Goal: Transaction & Acquisition: Purchase product/service

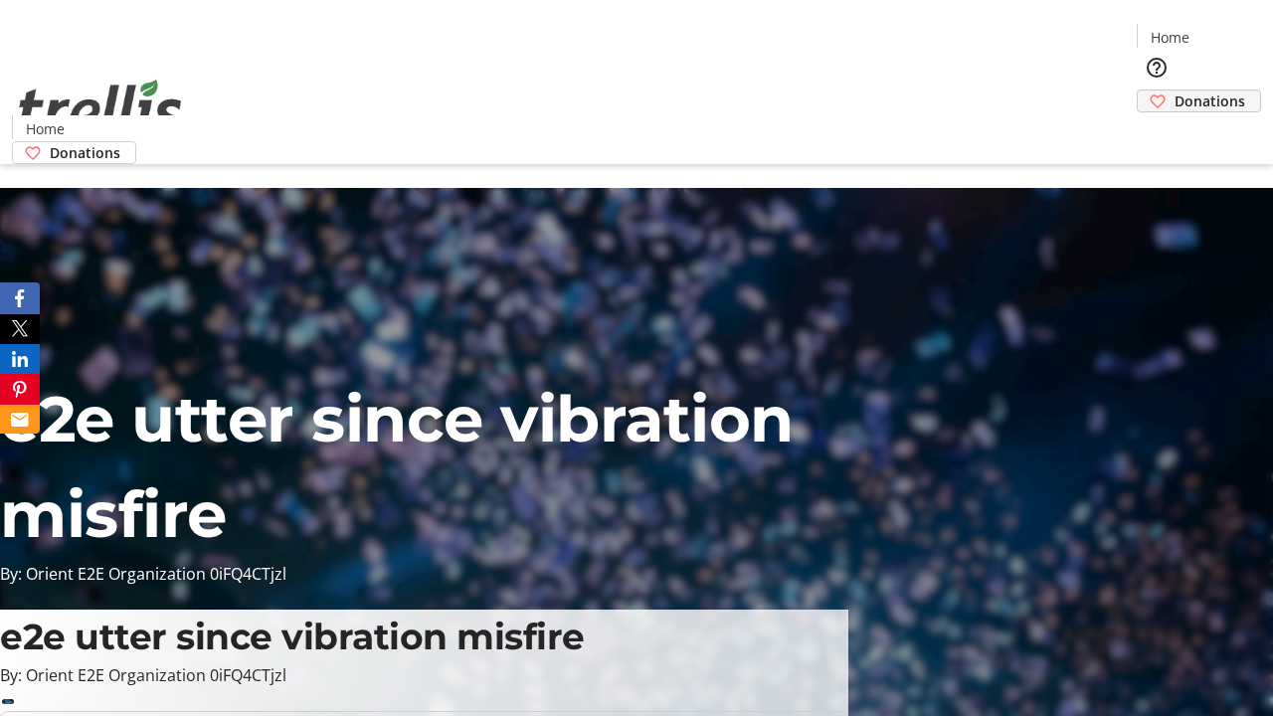
click at [1174, 90] on span "Donations" at bounding box center [1209, 100] width 71 height 21
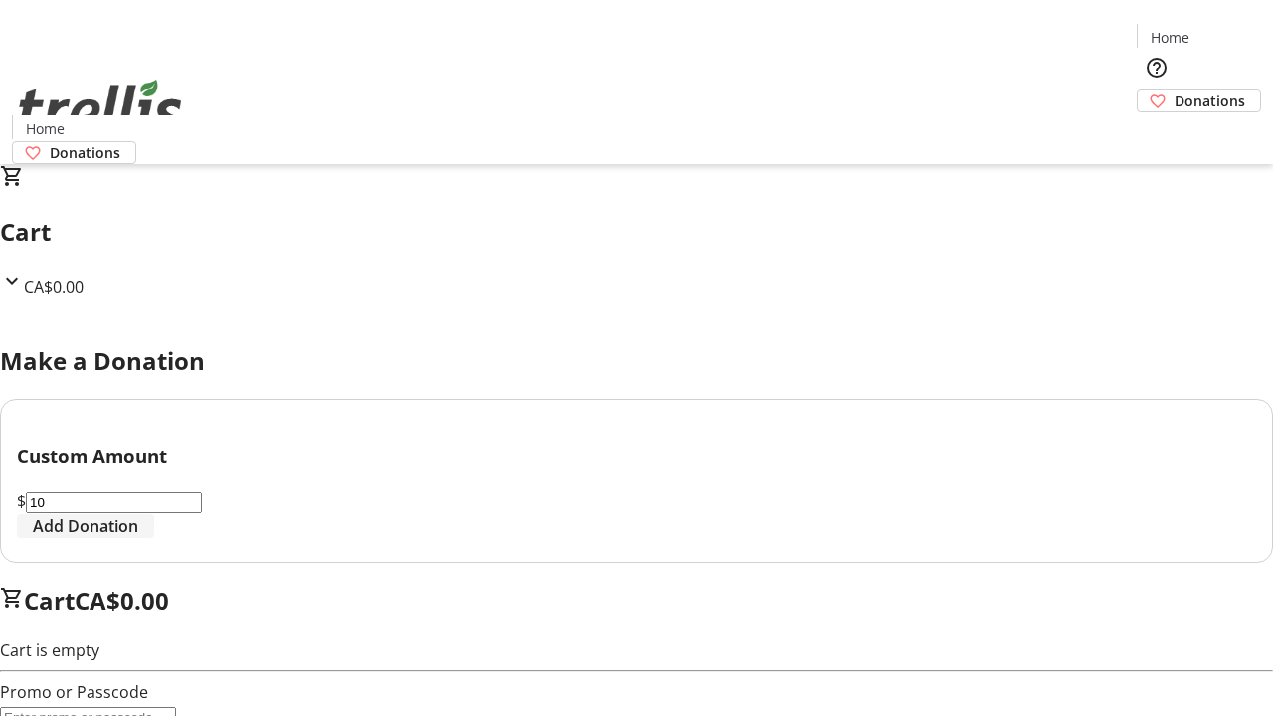
click at [138, 538] on span "Add Donation" at bounding box center [85, 526] width 105 height 24
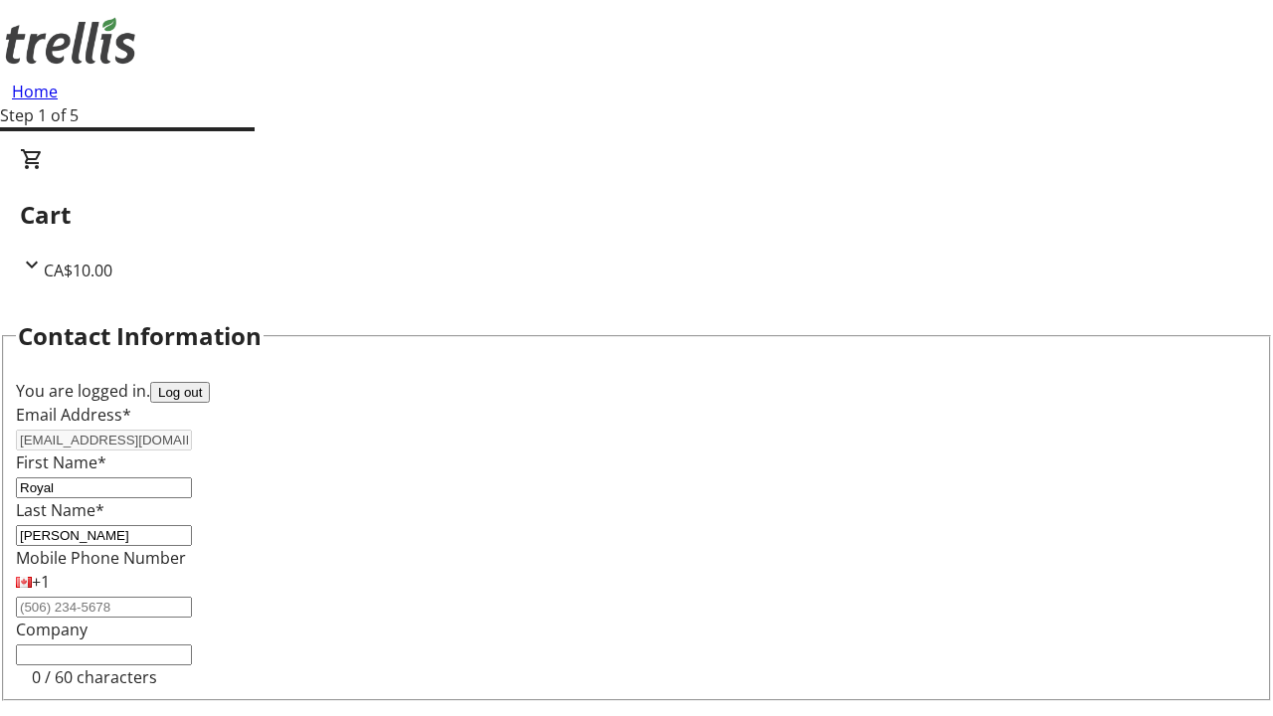
select select "CA"
type input "[STREET_ADDRESS][PERSON_NAME]"
type input "Kelowna"
select select "BC"
type input "Kelowna"
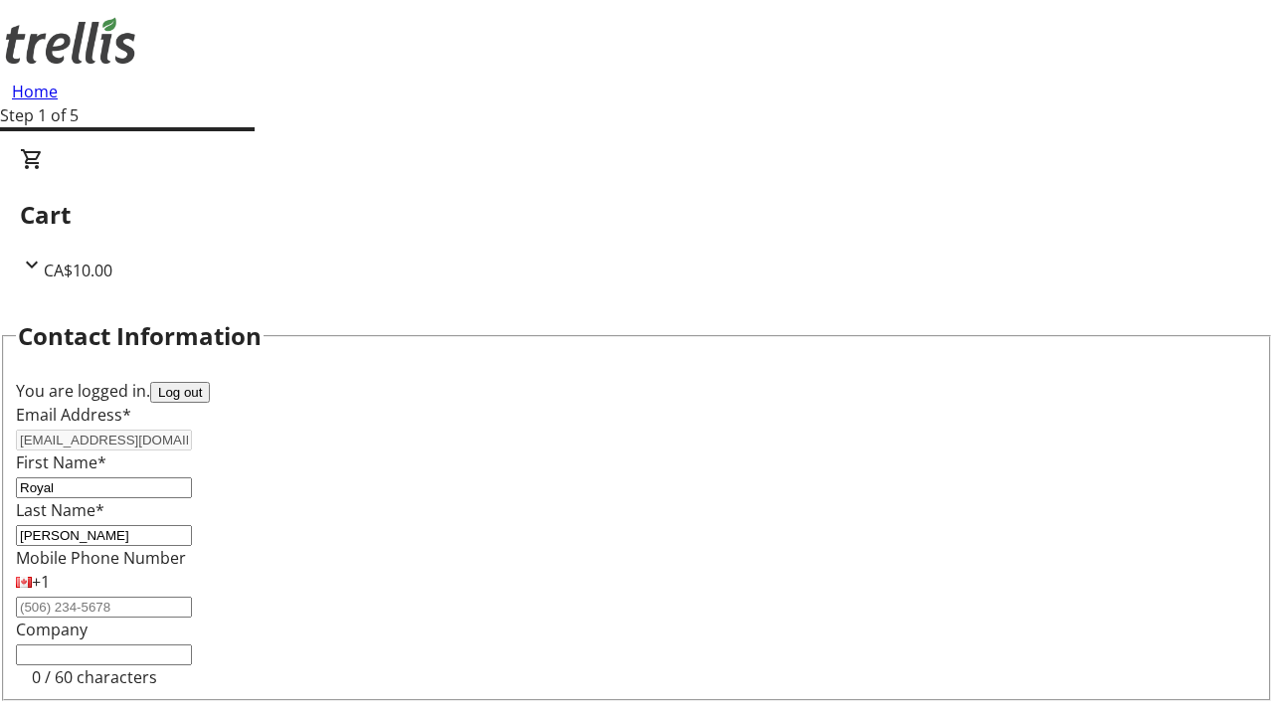
type input "V1Y 0C2"
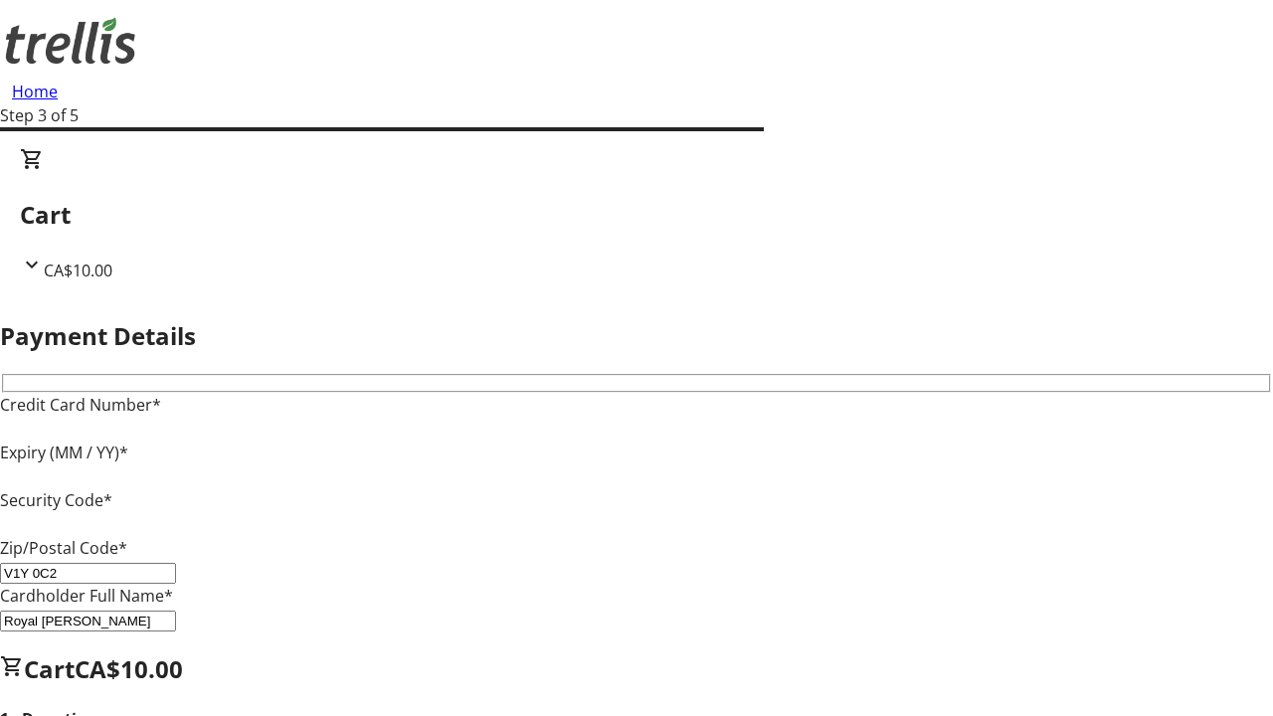
type input "V1Y 0C2"
